Goal: Information Seeking & Learning: Learn about a topic

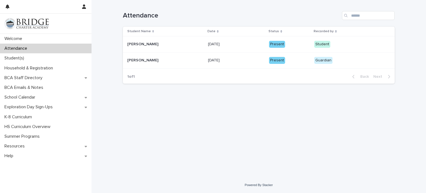
click at [134, 62] on div "Benjamin Bidegary Benjamin Bidegary" at bounding box center [165, 60] width 76 height 9
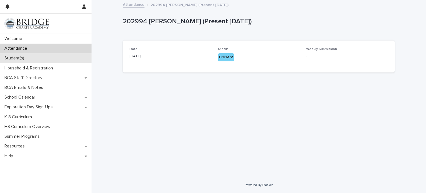
click at [14, 61] on div "Student(s)" at bounding box center [46, 58] width 92 height 10
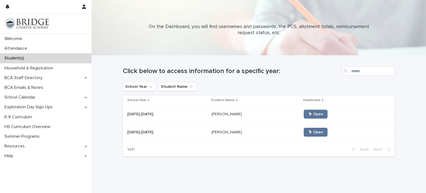
click at [174, 117] on div "2025-2026 2025-2026" at bounding box center [167, 114] width 80 height 9
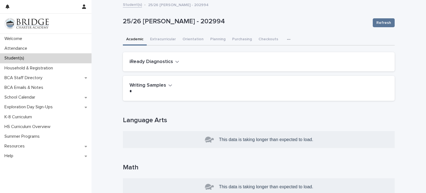
click at [145, 121] on h1 "Language Arts" at bounding box center [259, 120] width 272 height 8
click at [287, 38] on icon "button" at bounding box center [288, 39] width 3 height 4
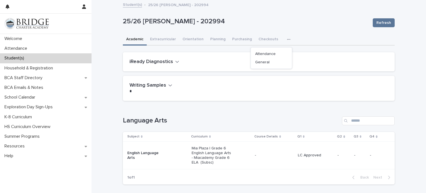
click at [217, 160] on p "Mia Plaza | Grade 6 English Language Arts - Miacademy Grade 6 ELA (Subsc)" at bounding box center [212, 155] width 40 height 19
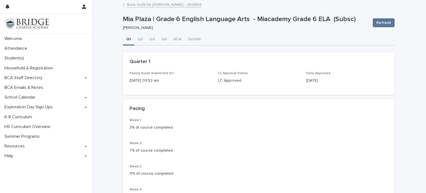
click at [126, 4] on div "Back to 25/26 Bidegary, Benjamin - 202994" at bounding box center [259, 5] width 278 height 8
click at [130, 4] on link "Back to 25/26 Bidegary, Benjamin - 202994" at bounding box center [164, 4] width 74 height 6
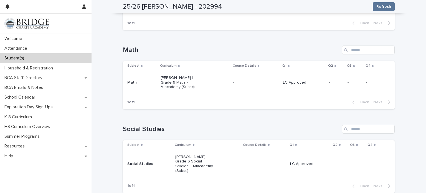
scroll to position [170, 0]
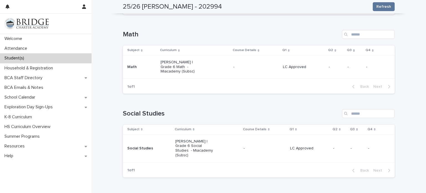
click at [158, 144] on div "Social Studies" at bounding box center [149, 148] width 44 height 9
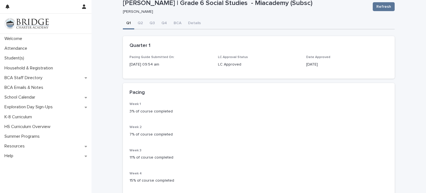
scroll to position [19, 0]
